Goal: Check status: Check status

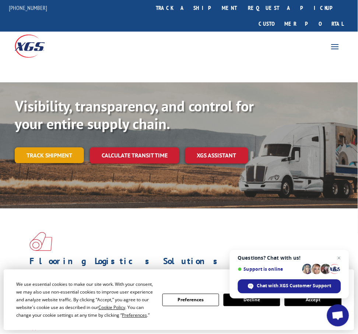
click at [57, 148] on link "Track shipment" at bounding box center [49, 155] width 69 height 15
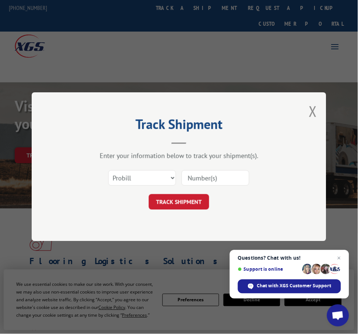
click at [191, 179] on input at bounding box center [215, 178] width 68 height 15
paste input "407564-01"
type input "407564-01"
click at [180, 200] on button "TRACK SHIPMENT" at bounding box center [179, 202] width 60 height 15
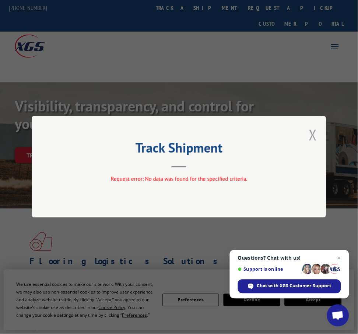
click at [313, 133] on button "Close modal" at bounding box center [313, 135] width 8 height 20
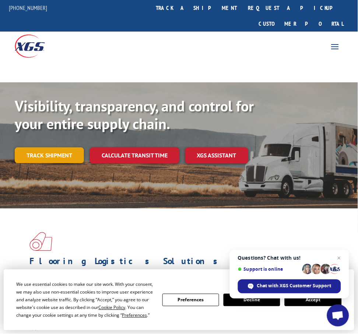
click at [63, 148] on link "Track shipment" at bounding box center [49, 155] width 69 height 15
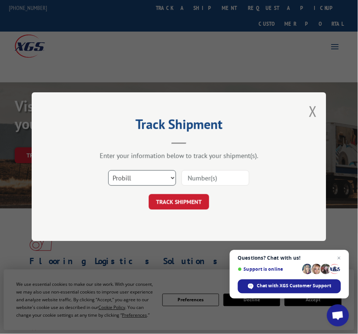
select select "bol"
click at [198, 178] on input at bounding box center [215, 178] width 68 height 15
paste input "407564-01"
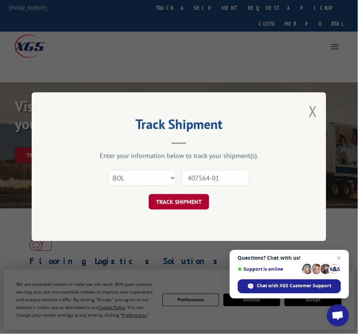
type input "407564-01"
click at [188, 200] on button "TRACK SHIPMENT" at bounding box center [179, 202] width 60 height 15
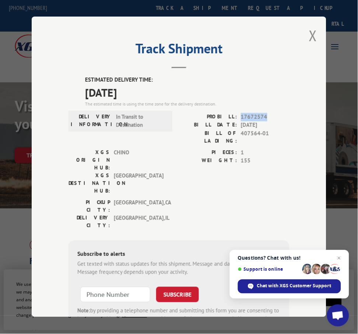
drag, startPoint x: 269, startPoint y: 117, endPoint x: 241, endPoint y: 117, distance: 28.3
click at [241, 117] on span "17672574" at bounding box center [265, 117] width 49 height 8
copy span "17672574"
